Goal: Find specific page/section: Find specific page/section

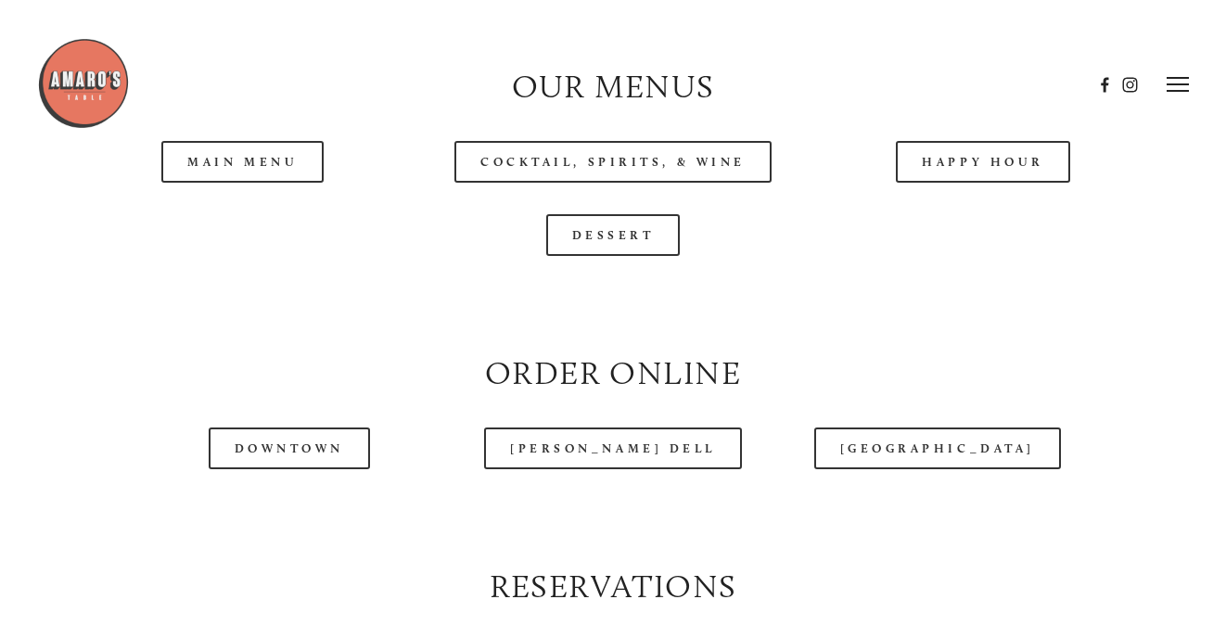
scroll to position [1780, 0]
click at [251, 161] on header "Menu Order Now Visit Gallery 0" at bounding box center [613, 84] width 1152 height 169
click at [236, 180] on link "Main Menu" at bounding box center [242, 162] width 162 height 42
